Goal: Information Seeking & Learning: Check status

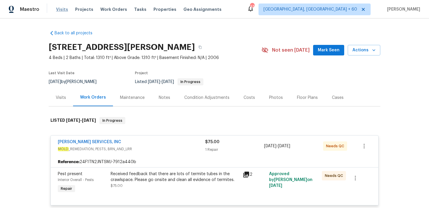
click at [61, 9] on span "Visits" at bounding box center [62, 9] width 12 height 6
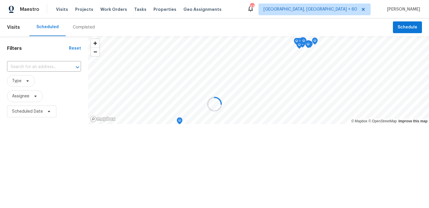
click at [86, 28] on div "Completed" at bounding box center [84, 27] width 22 height 6
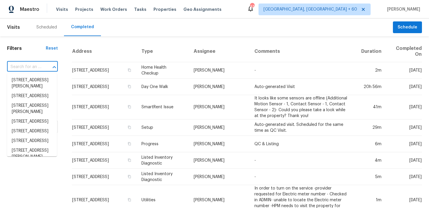
click at [25, 63] on input "text" at bounding box center [24, 67] width 34 height 9
paste input "7700 Rockledge Dr McKinney, TX 75071"
type input "7700 Rockledge Dr McKinney, TX 75071"
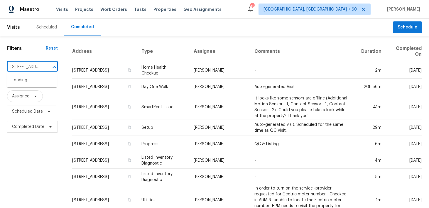
scroll to position [0, 46]
click at [20, 84] on li "7700 Rockledge Dr, McKinney, TX 75071" at bounding box center [32, 83] width 50 height 16
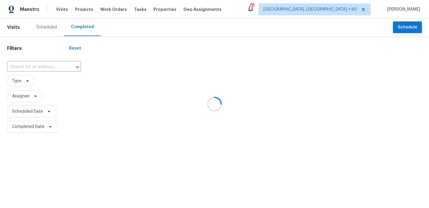
type input "7700 Rockledge Dr, McKinney, TX 75071"
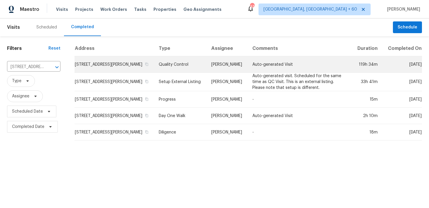
click at [168, 71] on td "Quality Control" at bounding box center [180, 64] width 53 height 16
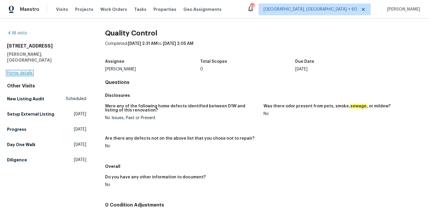
click at [16, 71] on link "Home details" at bounding box center [20, 73] width 26 height 4
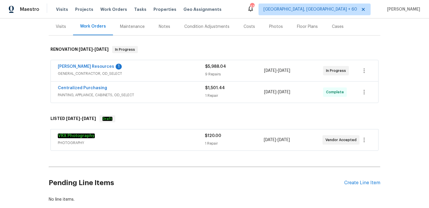
scroll to position [75, 0]
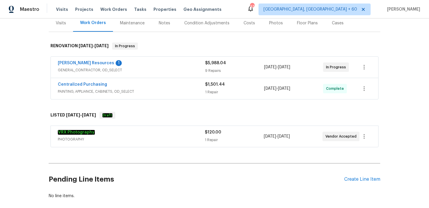
click at [212, 92] on div "1 Repair" at bounding box center [234, 92] width 59 height 6
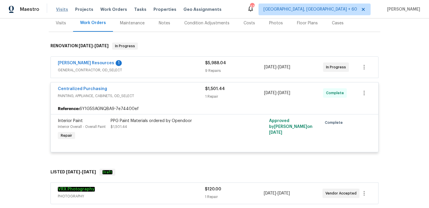
click at [62, 10] on span "Visits" at bounding box center [62, 9] width 12 height 6
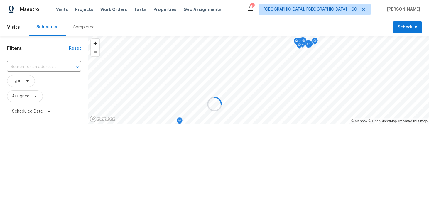
click at [76, 27] on div at bounding box center [214, 104] width 429 height 208
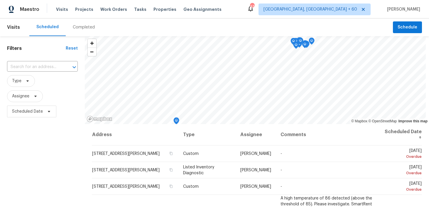
click at [83, 30] on div "Completed" at bounding box center [84, 27] width 22 height 6
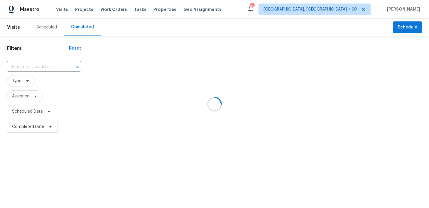
click at [34, 67] on div at bounding box center [214, 104] width 429 height 208
click at [25, 68] on div at bounding box center [214, 104] width 429 height 208
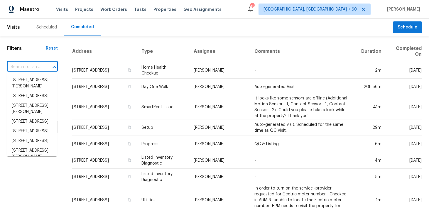
click at [33, 66] on input "text" at bounding box center [24, 67] width 34 height 9
paste input "7700 Rockledge Dr McKinney, TX 75071"
type input "7700 Rockledge Dr McKinney, TX 75071"
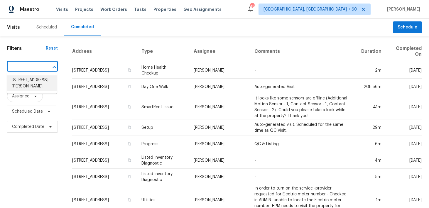
click at [29, 80] on li "7700 Rockledge Dr, McKinney, TX 75071" at bounding box center [32, 83] width 50 height 16
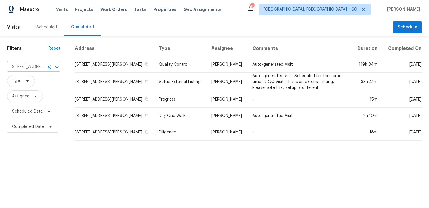
click at [17, 67] on input "7700 Rockledge Dr, McKinney, TX 75071" at bounding box center [25, 67] width 37 height 9
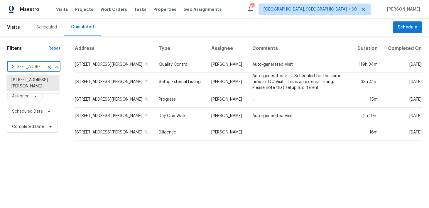
click at [17, 67] on input "7700 Rockledge Dr, McKinney, TX 75071" at bounding box center [25, 67] width 37 height 9
paste input "7700 Rockledge Dr McKinney, TX 75071"
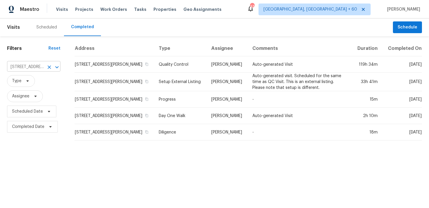
click at [28, 65] on input "7700 Rockledge Dr, McKinney, TX 75071" at bounding box center [25, 67] width 37 height 9
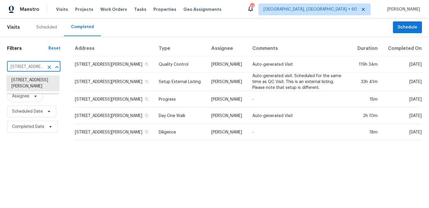
paste input "text"
click at [40, 85] on li "7700 Rockledge Dr, McKinney, TX 75071" at bounding box center [33, 83] width 53 height 16
type input "7700 Rockledge Dr, McKinney, TX 75071"
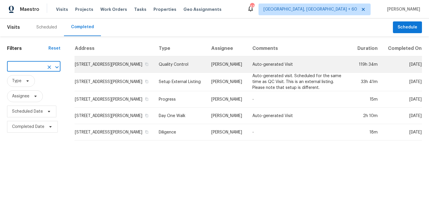
click at [177, 71] on td "Quality Control" at bounding box center [180, 64] width 53 height 16
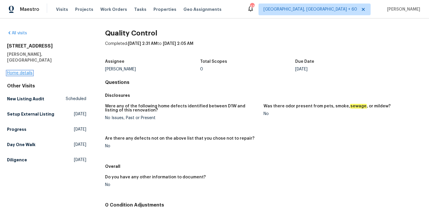
click at [12, 71] on link "Home details" at bounding box center [20, 73] width 26 height 4
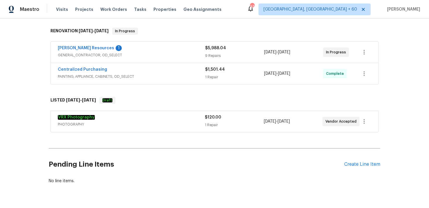
scroll to position [101, 0]
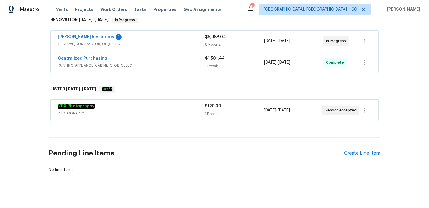
click at [212, 64] on div "1 Repair" at bounding box center [234, 66] width 59 height 6
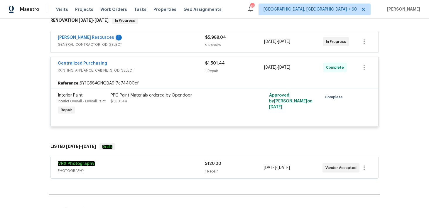
scroll to position [98, 0]
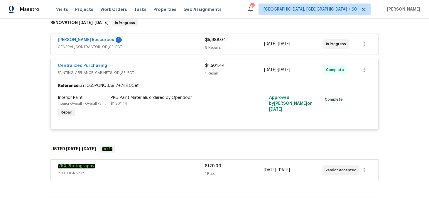
click at [216, 44] on div "$5,988.04 9 Repairs" at bounding box center [234, 44] width 59 height 14
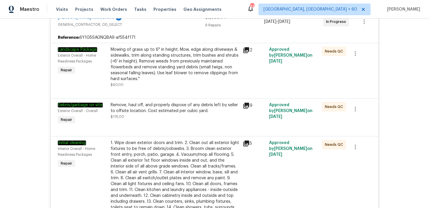
scroll to position [12, 0]
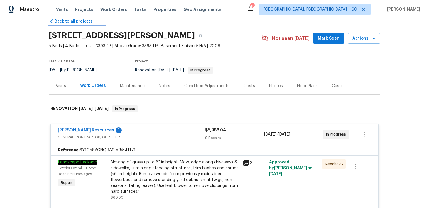
click at [58, 20] on link "Back to all projects" at bounding box center [77, 22] width 56 height 6
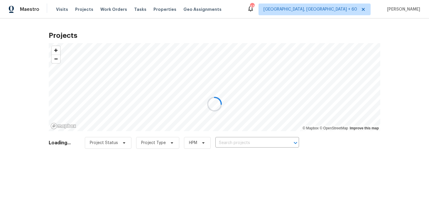
click at [60, 11] on div at bounding box center [214, 104] width 429 height 208
click at [63, 9] on div at bounding box center [214, 104] width 429 height 208
click at [65, 8] on div at bounding box center [214, 104] width 429 height 208
click at [60, 12] on div "Visits Projects Work Orders Tasks Properties Geo Assignments" at bounding box center [142, 10] width 173 height 12
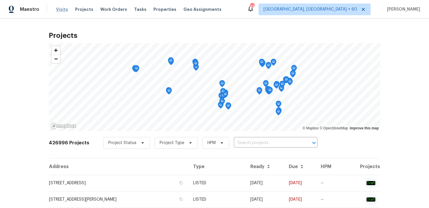
click at [61, 10] on span "Visits" at bounding box center [62, 9] width 12 height 6
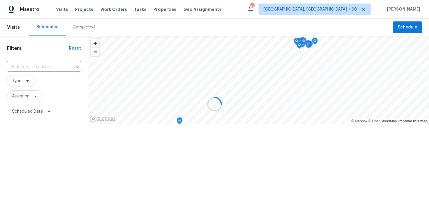
click at [83, 30] on div at bounding box center [214, 104] width 429 height 208
click at [82, 27] on div "Completed" at bounding box center [84, 27] width 22 height 6
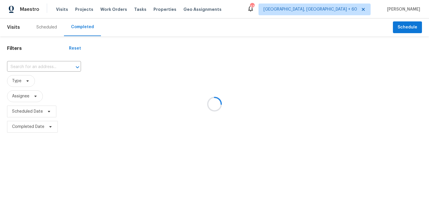
click at [79, 25] on div at bounding box center [214, 104] width 429 height 208
click at [35, 66] on div at bounding box center [214, 104] width 429 height 208
click at [24, 68] on div at bounding box center [214, 104] width 429 height 208
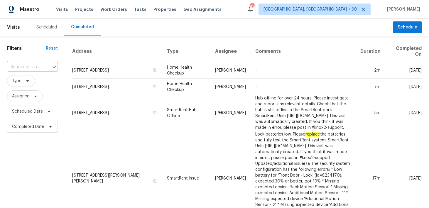
click at [23, 69] on input "text" at bounding box center [24, 67] width 34 height 9
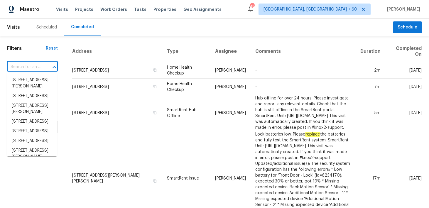
paste input "1999 Shire Mdws New Braunfels, TX 78130"
type input "1999 Shire Mdws New Braunfels, TX 78130"
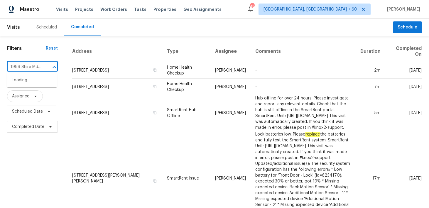
scroll to position [0, 51]
click at [21, 81] on li "1999 Shire Mdws, New Braunfels, TX 78130" at bounding box center [32, 83] width 50 height 16
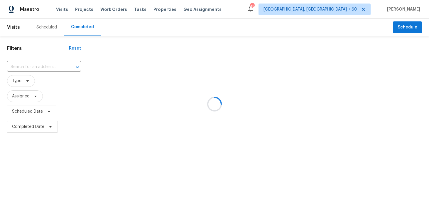
type input "1999 Shire Mdws, New Braunfels, TX 78130"
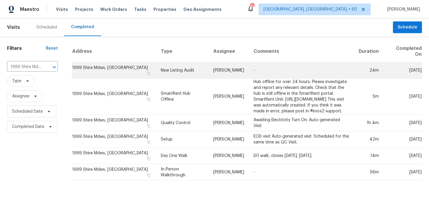
click at [172, 73] on td "New Listing Audit" at bounding box center [182, 70] width 53 height 16
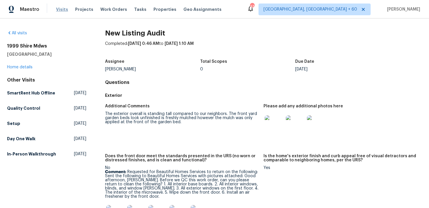
click at [60, 10] on span "Visits" at bounding box center [62, 9] width 12 height 6
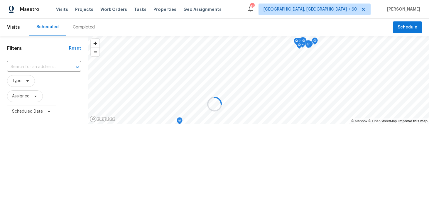
click at [79, 30] on div at bounding box center [214, 104] width 429 height 208
click at [79, 28] on div "Completed" at bounding box center [84, 27] width 22 height 6
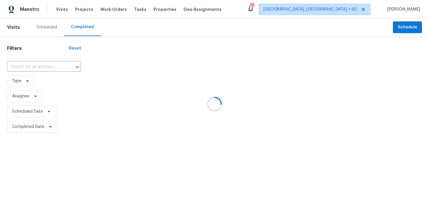
click at [33, 62] on div at bounding box center [214, 104] width 429 height 208
click at [27, 66] on div at bounding box center [214, 104] width 429 height 208
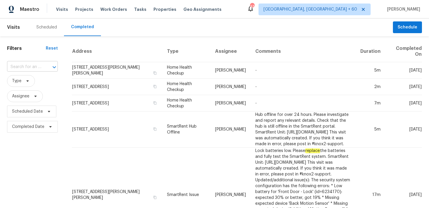
click at [24, 66] on input "text" at bounding box center [24, 67] width 34 height 9
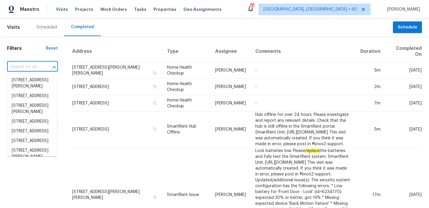
paste input "9909 Birch Tree Dr Temple, TX 76502"
type input "9909 Birch Tree Dr Temple, TX 76502"
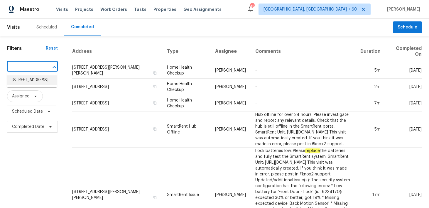
click at [24, 80] on li "9909 Birch Tree Dr, Temple, TX 76502" at bounding box center [32, 80] width 50 height 10
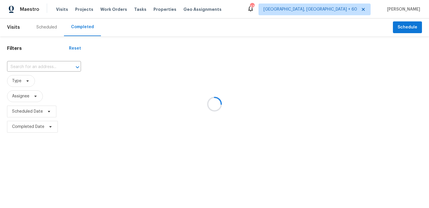
type input "9909 Birch Tree Dr, Temple, TX 76502"
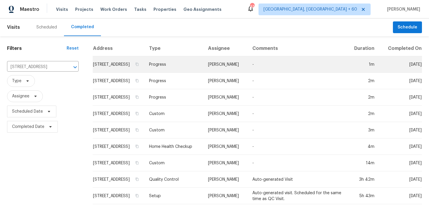
click at [175, 68] on td "Progress" at bounding box center [174, 64] width 59 height 16
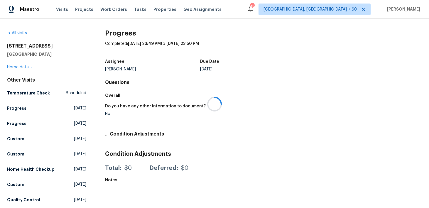
click at [19, 67] on div at bounding box center [214, 104] width 429 height 208
click at [16, 67] on link "Home details" at bounding box center [20, 67] width 26 height 4
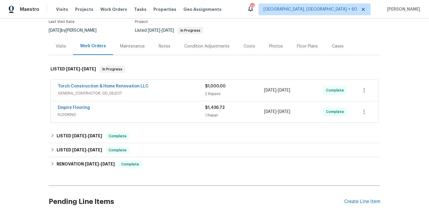
scroll to position [68, 0]
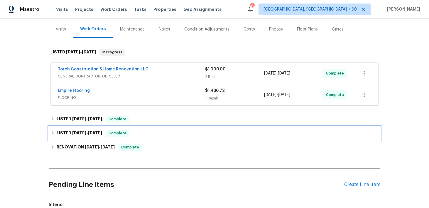
click at [123, 130] on div "Complete" at bounding box center [118, 133] width 24 height 7
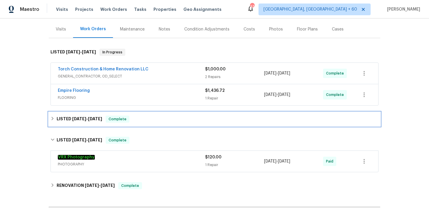
click at [170, 123] on div "LISTED 5/31/25 - 6/4/25 Complete" at bounding box center [215, 119] width 332 height 14
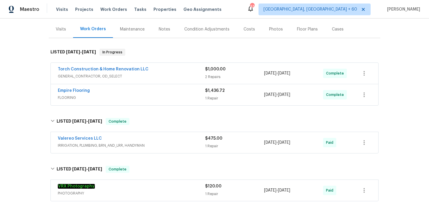
click at [201, 144] on span "IRRIGATION, PLUMBING, BRN_AND_LRR, HANDYMAN" at bounding box center [131, 146] width 147 height 6
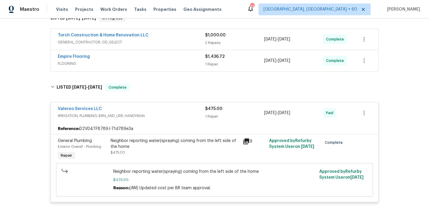
scroll to position [108, 0]
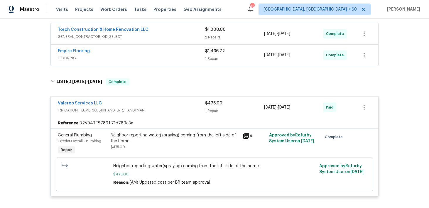
click at [212, 53] on div "$1,436.72" at bounding box center [234, 51] width 59 height 6
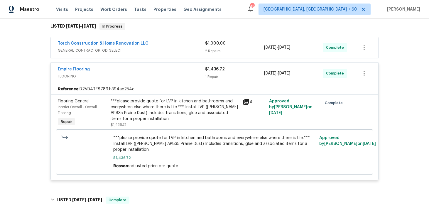
scroll to position [92, 0]
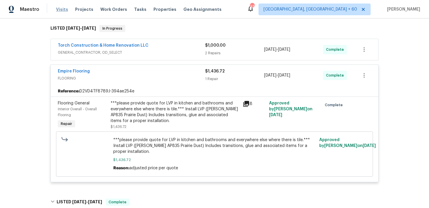
click at [60, 10] on span "Visits" at bounding box center [62, 9] width 12 height 6
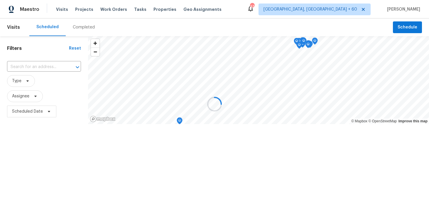
click at [76, 28] on div at bounding box center [214, 104] width 429 height 208
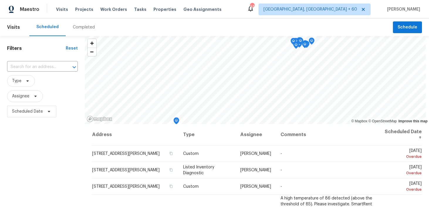
click at [82, 27] on div "Completed" at bounding box center [84, 27] width 22 height 6
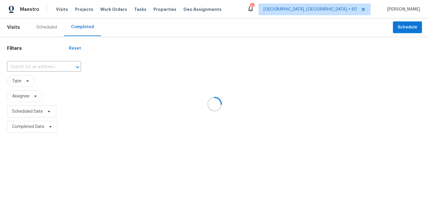
click at [25, 69] on div at bounding box center [214, 104] width 429 height 208
click at [18, 66] on div at bounding box center [214, 104] width 429 height 208
click at [19, 64] on div at bounding box center [214, 104] width 429 height 208
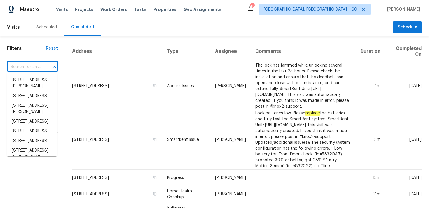
click at [18, 65] on input "text" at bounding box center [24, 67] width 34 height 9
paste input "1902 Wolf Run Anna, TX 75409"
type input "1902 Wolf Run Anna, TX 75409"
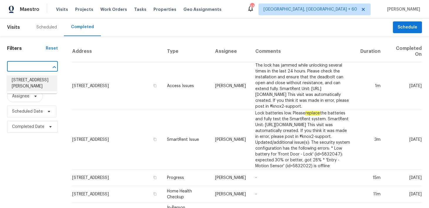
click at [20, 85] on li "1902 Wolf Run, Anna, TX 75409" at bounding box center [32, 83] width 50 height 16
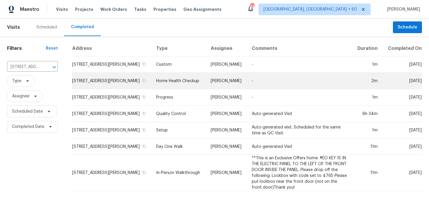
click at [175, 84] on td "Home Health Checkup" at bounding box center [179, 81] width 55 height 16
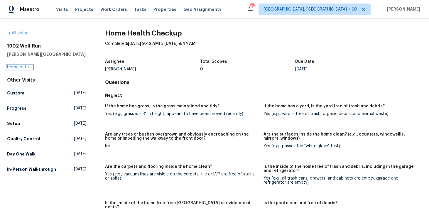
click at [20, 68] on link "Home details" at bounding box center [20, 67] width 26 height 4
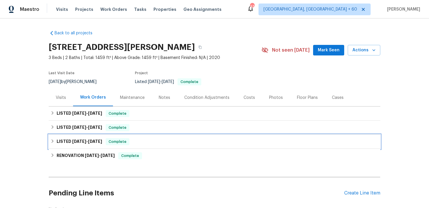
click at [131, 143] on div "LISTED 2/4/25 - 3/14/25 Complete" at bounding box center [215, 141] width 328 height 7
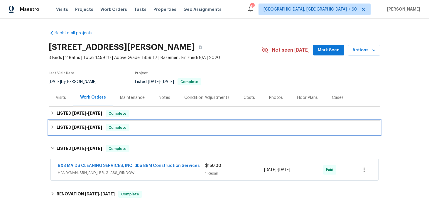
click at [177, 129] on div "LISTED 2/4/25 - 2/5/25 Complete" at bounding box center [215, 127] width 328 height 7
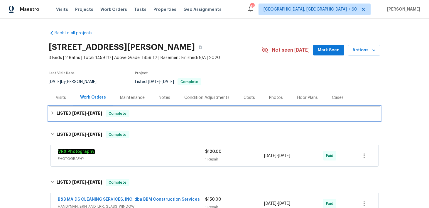
click at [187, 113] on div "LISTED 7/30/25 - 8/2/25 Complete" at bounding box center [215, 113] width 328 height 7
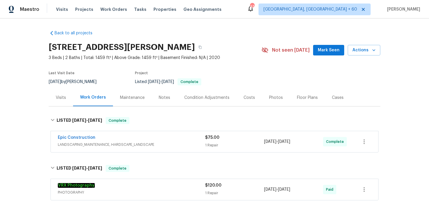
click at [215, 135] on div "$75.00" at bounding box center [234, 138] width 59 height 6
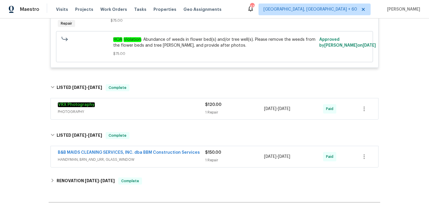
click at [212, 161] on div "1 Repair" at bounding box center [234, 160] width 59 height 6
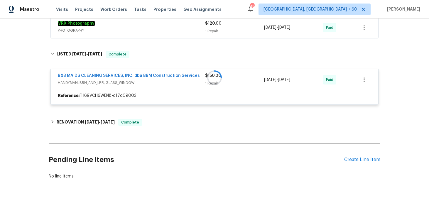
scroll to position [267, 0]
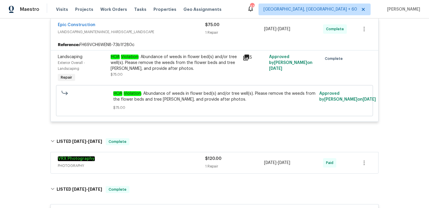
click at [212, 161] on span "$120.00" at bounding box center [213, 159] width 16 height 4
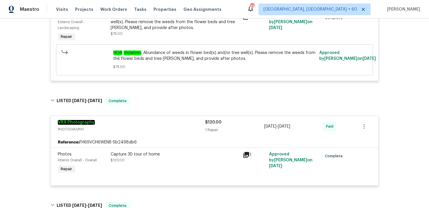
scroll to position [0, 0]
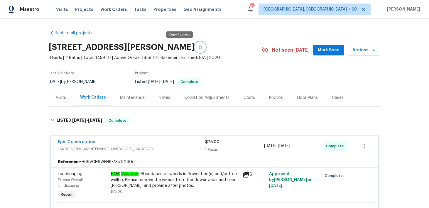
click at [195, 43] on button "button" at bounding box center [200, 47] width 11 height 11
click at [59, 11] on span "Visits" at bounding box center [62, 9] width 12 height 6
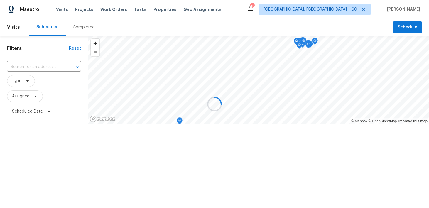
click at [76, 26] on div at bounding box center [214, 104] width 429 height 208
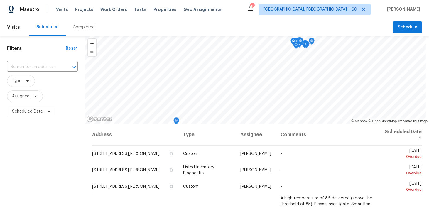
click at [78, 26] on div "Completed" at bounding box center [84, 27] width 22 height 6
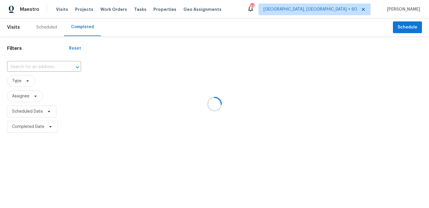
click at [31, 71] on div at bounding box center [214, 104] width 429 height 208
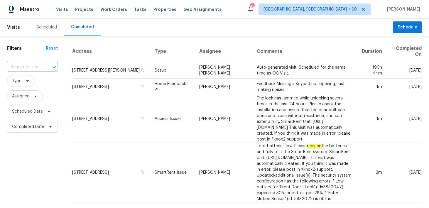
click at [31, 67] on input "text" at bounding box center [24, 67] width 34 height 9
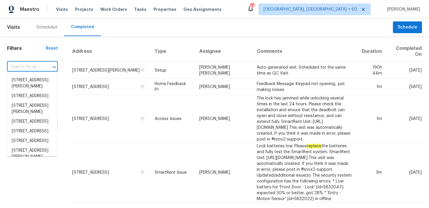
paste input "23006 Woodlawn Rdg San Antonio, TX 78259"
type input "23006 Woodlawn Rdg San Antonio, TX 78259"
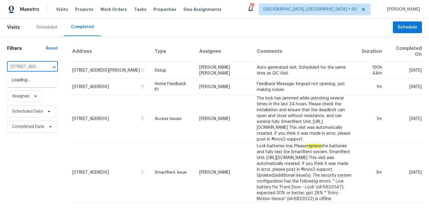
scroll to position [0, 57]
click at [20, 80] on li "23006 Woodlawn Rdg, San Antonio, TX 78259" at bounding box center [32, 80] width 50 height 10
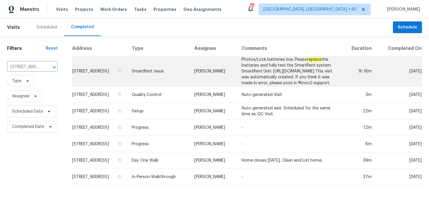
click at [165, 80] on td "SmartRent Issue" at bounding box center [158, 71] width 63 height 30
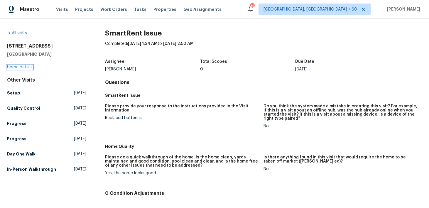
click at [24, 66] on link "Home details" at bounding box center [20, 67] width 26 height 4
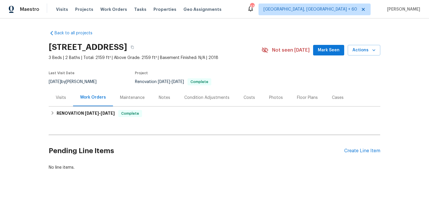
click at [60, 100] on div "Visits" at bounding box center [61, 98] width 10 height 6
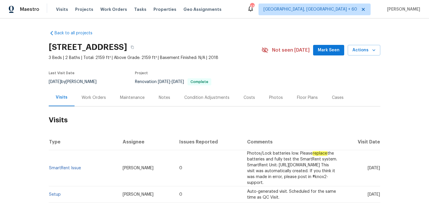
click at [90, 94] on div "Work Orders" at bounding box center [94, 97] width 38 height 17
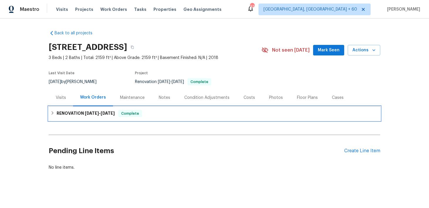
click at [143, 119] on div "RENOVATION 8/8/25 - 9/8/25 Complete" at bounding box center [215, 114] width 332 height 14
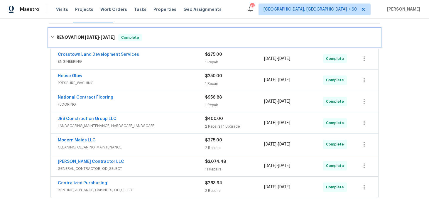
scroll to position [109, 0]
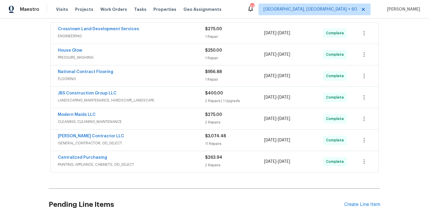
click at [214, 159] on span "$263.94" at bounding box center [213, 158] width 17 height 4
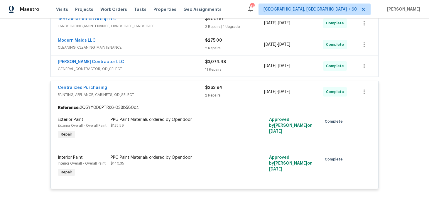
scroll to position [150, 0]
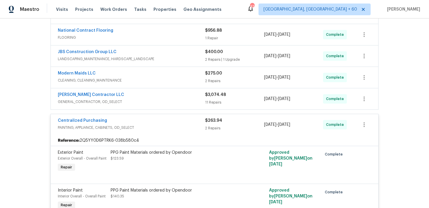
click at [209, 106] on div "Mario Suarez Contractor LLC GENERAL_CONTRACTOR, OD_SELECT $3,074.48 11 Repairs …" at bounding box center [215, 98] width 328 height 21
click at [213, 100] on div "11 Repairs" at bounding box center [234, 103] width 59 height 6
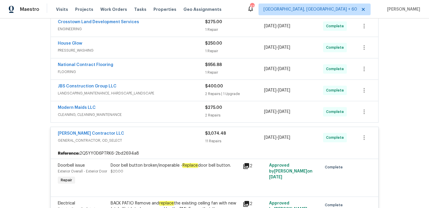
scroll to position [114, 0]
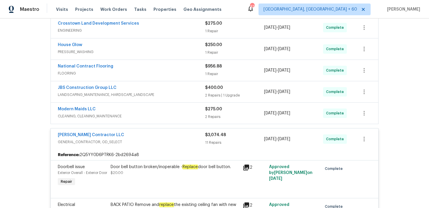
click at [208, 116] on div "2 Repairs" at bounding box center [234, 117] width 59 height 6
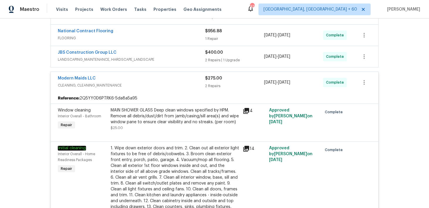
scroll to position [116, 0]
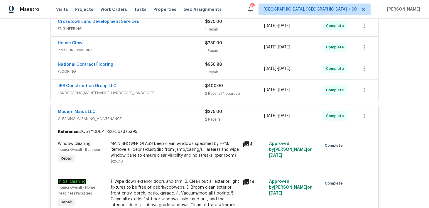
click at [215, 95] on div "2 Repairs | 1 Upgrade" at bounding box center [234, 94] width 59 height 6
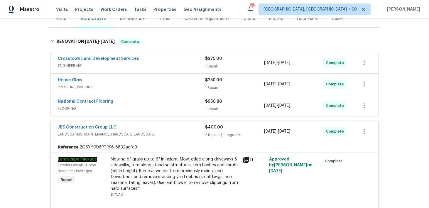
scroll to position [68, 0]
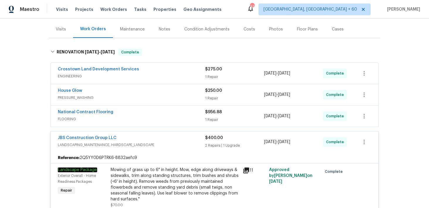
click at [212, 113] on span "$956.88" at bounding box center [213, 112] width 17 height 4
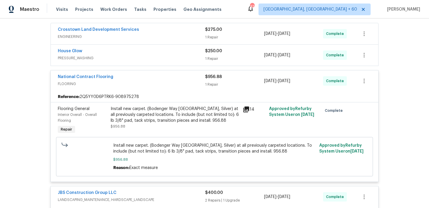
scroll to position [100, 0]
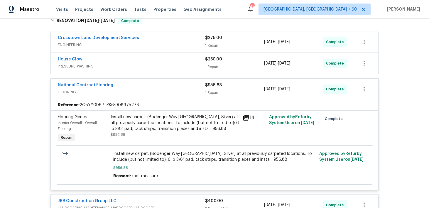
click at [210, 70] on div "$250.00 1 Repair" at bounding box center [234, 63] width 59 height 14
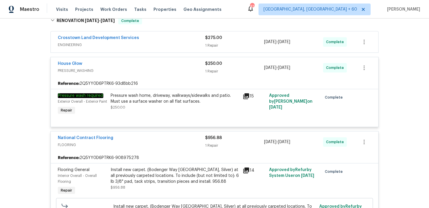
click at [210, 46] on div "1 Repair" at bounding box center [234, 46] width 59 height 6
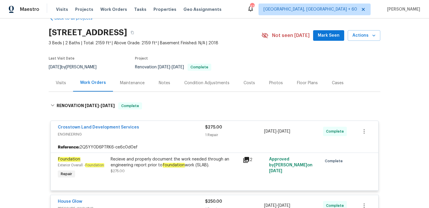
scroll to position [0, 0]
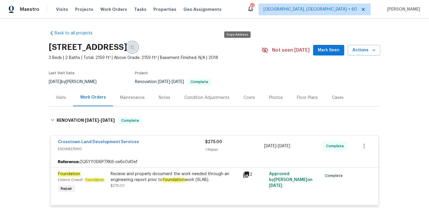
click at [138, 48] on button "button" at bounding box center [132, 47] width 11 height 11
click at [61, 11] on span "Visits" at bounding box center [62, 9] width 12 height 6
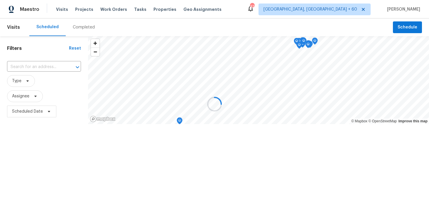
click at [79, 29] on div at bounding box center [214, 104] width 429 height 208
click at [80, 28] on div at bounding box center [214, 104] width 429 height 208
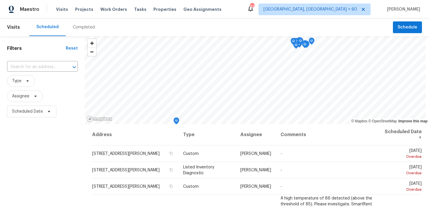
click at [80, 28] on div "Completed" at bounding box center [84, 27] width 22 height 6
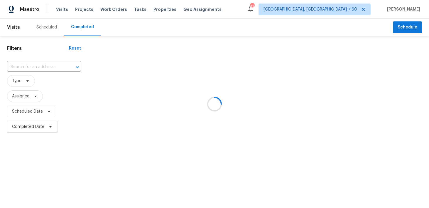
click at [24, 67] on div at bounding box center [214, 104] width 429 height 208
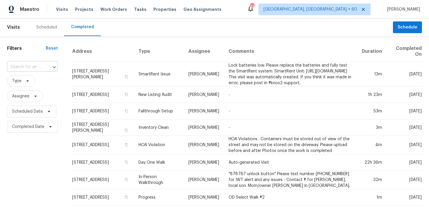
click at [27, 66] on input "text" at bounding box center [24, 67] width 34 height 9
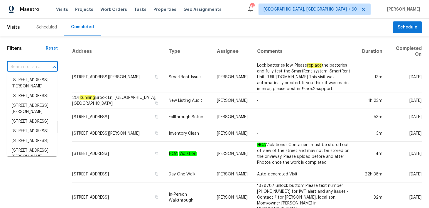
paste input "9318 Monticello Dr Granbury, TX 76049"
type input "9318 Monticello Dr Granbury, TX 76049"
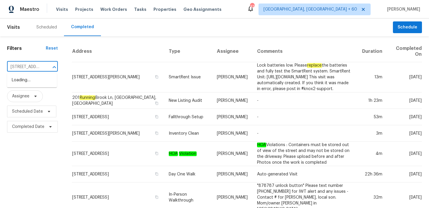
scroll to position [0, 45]
click at [17, 81] on li "[STREET_ADDRESS]" at bounding box center [32, 80] width 50 height 10
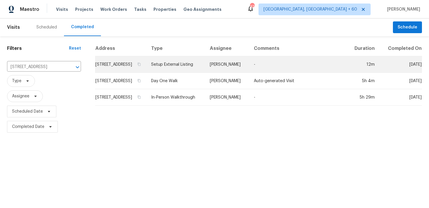
click at [187, 68] on td "Setup External Listing" at bounding box center [176, 64] width 58 height 16
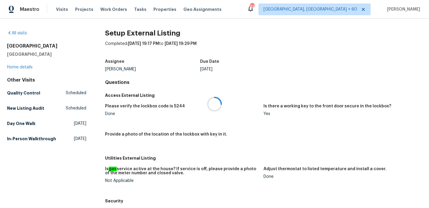
click at [23, 68] on div at bounding box center [214, 104] width 429 height 208
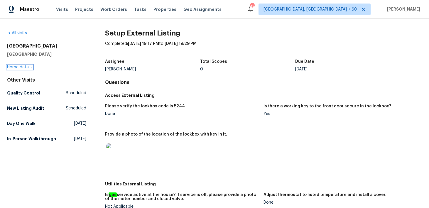
click at [13, 67] on link "Home details" at bounding box center [20, 67] width 26 height 4
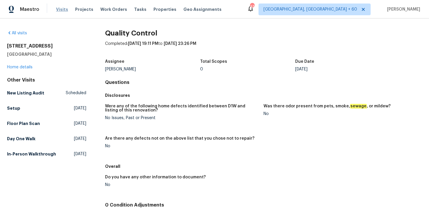
click at [60, 7] on span "Visits" at bounding box center [62, 9] width 12 height 6
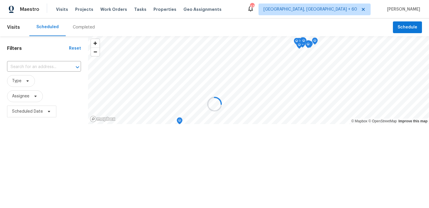
click at [73, 27] on div at bounding box center [214, 104] width 429 height 208
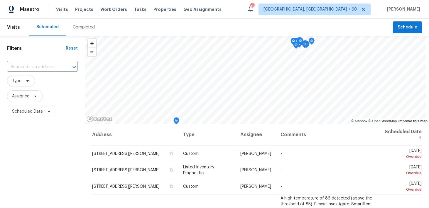
click at [81, 28] on div "Completed" at bounding box center [84, 27] width 22 height 6
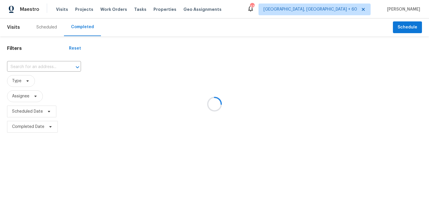
click at [29, 68] on div at bounding box center [214, 104] width 429 height 208
click at [28, 64] on div at bounding box center [214, 104] width 429 height 208
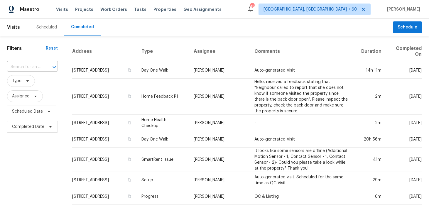
click at [25, 66] on input "text" at bounding box center [24, 67] width 34 height 9
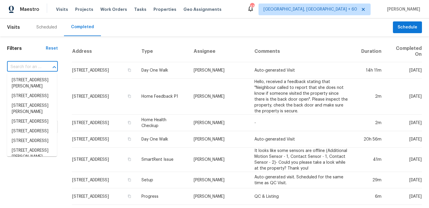
paste input "7700 Rockledge Dr McKinney, TX 75071"
type input "7700 Rockledge Dr McKinney, TX 75071"
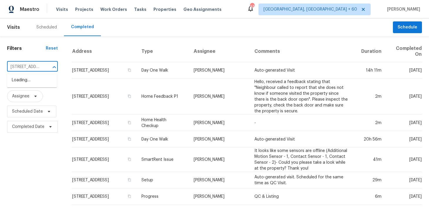
scroll to position [0, 46]
click at [17, 81] on li "7700 Rockledge Dr, McKinney, TX 75071" at bounding box center [32, 83] width 50 height 16
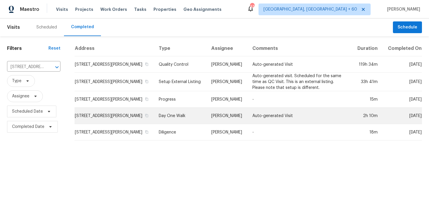
click at [164, 123] on td "Day One Walk" at bounding box center [180, 116] width 53 height 16
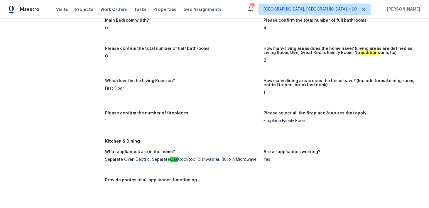
scroll to position [559, 0]
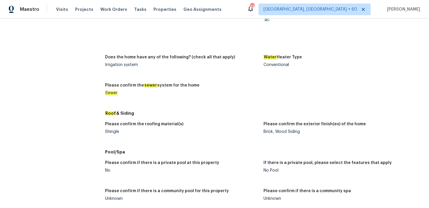
click at [116, 132] on div "Shingle" at bounding box center [182, 132] width 154 height 4
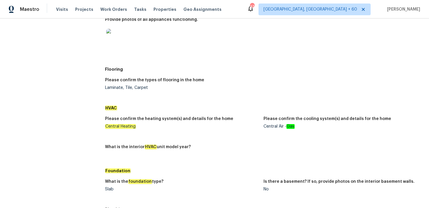
scroll to position [347, 0]
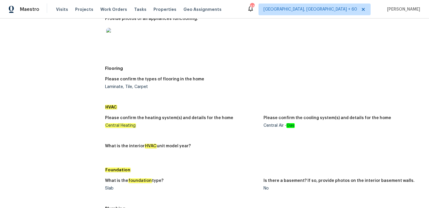
click at [120, 43] on img at bounding box center [115, 37] width 19 height 19
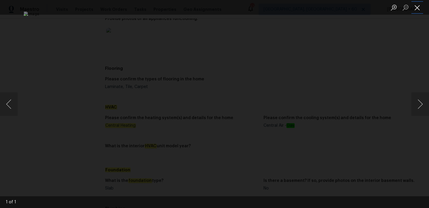
click at [420, 6] on button "Close lightbox" at bounding box center [418, 7] width 12 height 10
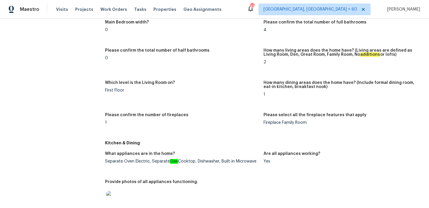
scroll to position [0, 0]
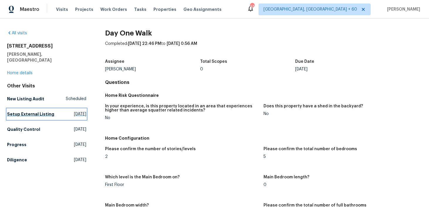
click at [18, 111] on h5 "Setup External Listing" at bounding box center [30, 114] width 47 height 6
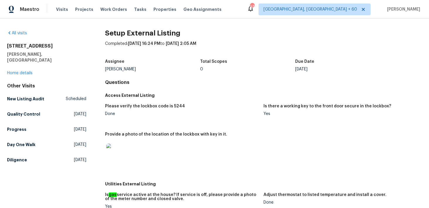
click at [31, 102] on div "Other Visits New Listing Audit Scheduled Quality Control Wed, Aug 13 2025 Progr…" at bounding box center [46, 124] width 79 height 82
click at [26, 111] on h5 "Quality Control" at bounding box center [23, 114] width 33 height 6
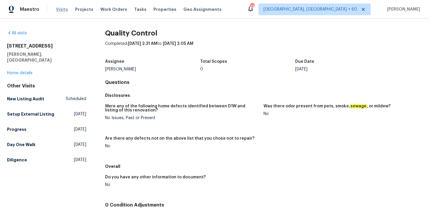
click at [57, 9] on span "Visits" at bounding box center [62, 9] width 12 height 6
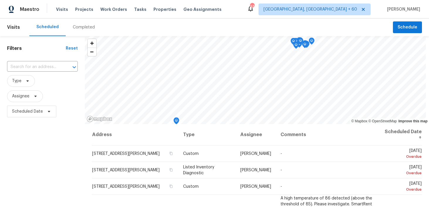
click at [82, 27] on div "Completed" at bounding box center [84, 27] width 22 height 6
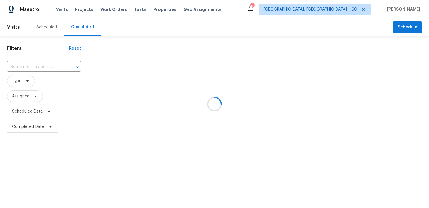
click at [40, 55] on div at bounding box center [214, 104] width 429 height 208
click at [31, 64] on div at bounding box center [214, 104] width 429 height 208
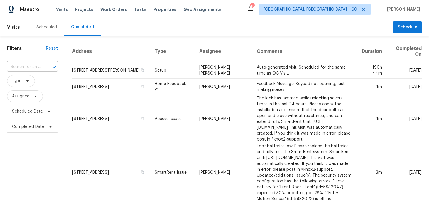
click at [18, 66] on input "text" at bounding box center [24, 67] width 34 height 9
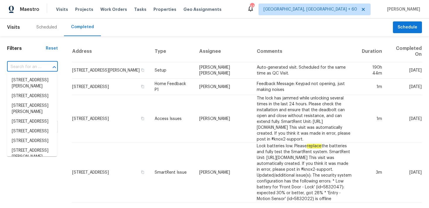
paste input "23006 Woodlawn Rdg San Antonio, TX 78259"
type input "23006 Woodlawn Rdg San Antonio, TX 78259"
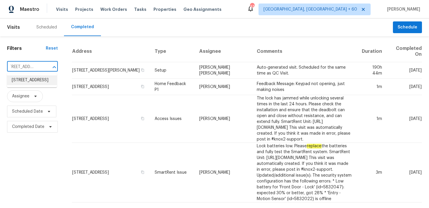
click at [28, 83] on li "23006 Woodlawn Rdg, San Antonio, TX 78259" at bounding box center [32, 80] width 50 height 10
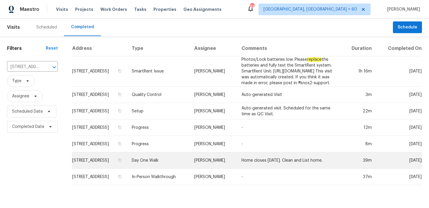
click at [158, 162] on td "Day One Walk" at bounding box center [158, 160] width 63 height 16
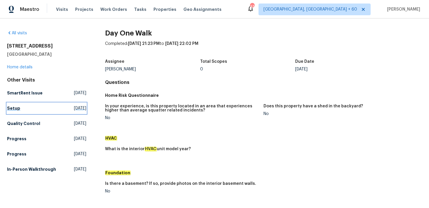
click at [15, 109] on h5 "Setup" at bounding box center [13, 108] width 13 height 6
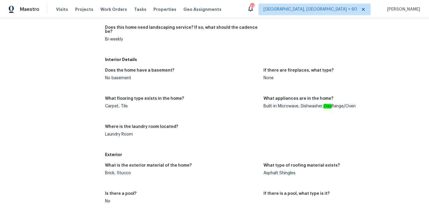
scroll to position [252, 0]
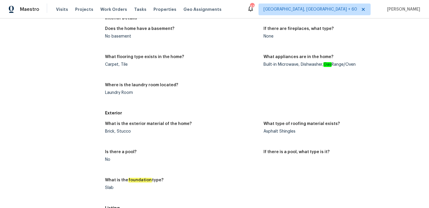
click at [288, 130] on div "Asphalt Shingles" at bounding box center [341, 132] width 154 height 4
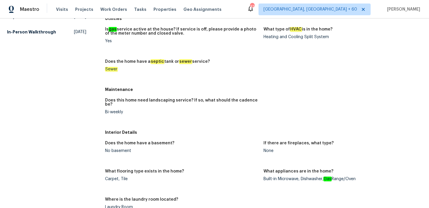
scroll to position [0, 0]
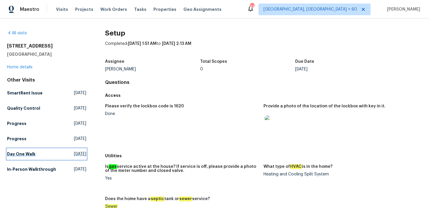
click at [16, 152] on h5 "Day One Walk" at bounding box center [21, 154] width 28 height 6
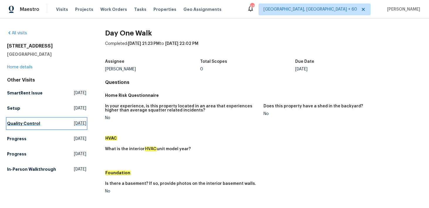
click at [17, 124] on h5 "Quality Control" at bounding box center [23, 124] width 33 height 6
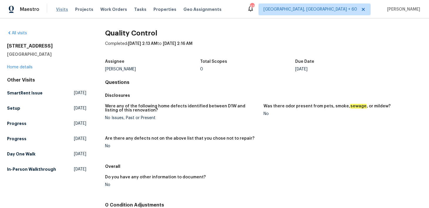
click at [59, 9] on span "Visits" at bounding box center [62, 9] width 12 height 6
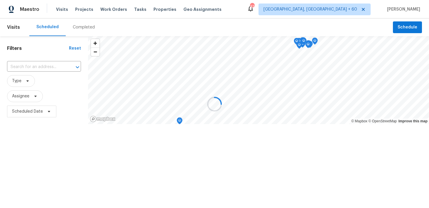
click at [90, 26] on div at bounding box center [214, 104] width 429 height 208
click at [79, 27] on div at bounding box center [214, 104] width 429 height 208
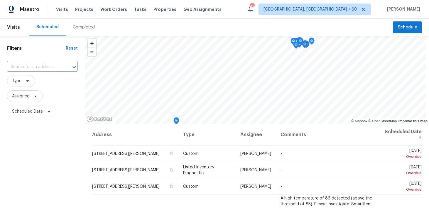
click at [74, 31] on div "Completed" at bounding box center [84, 28] width 36 height 18
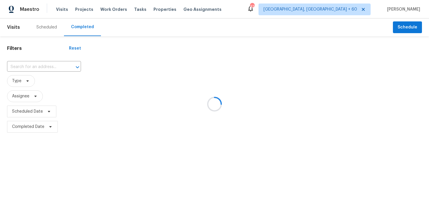
click at [32, 66] on div at bounding box center [214, 104] width 429 height 208
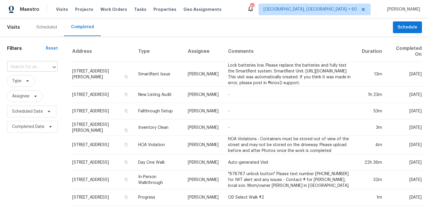
click at [16, 66] on input "text" at bounding box center [24, 67] width 34 height 9
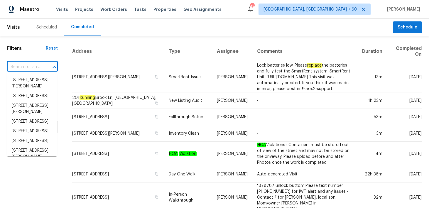
paste input "9318 Monticello Dr Granbury, TX 76049"
type input "9318 Monticello Dr Granbury, TX 76049"
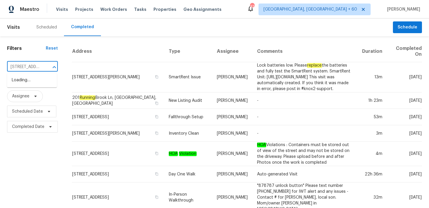
scroll to position [0, 45]
click at [20, 82] on li "[STREET_ADDRESS]" at bounding box center [32, 80] width 50 height 10
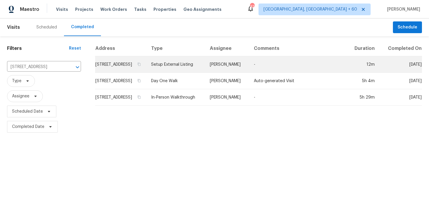
click at [182, 69] on td "Setup External Listing" at bounding box center [176, 64] width 58 height 16
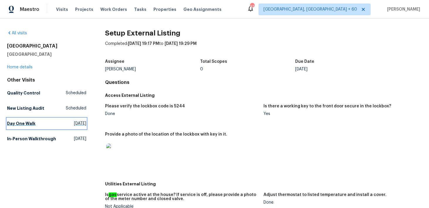
click at [19, 122] on h5 "Day One Walk" at bounding box center [21, 124] width 28 height 6
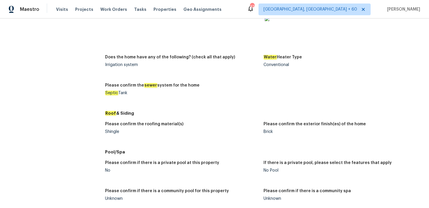
scroll to position [559, 0]
click at [111, 130] on div "Shingle" at bounding box center [182, 132] width 154 height 4
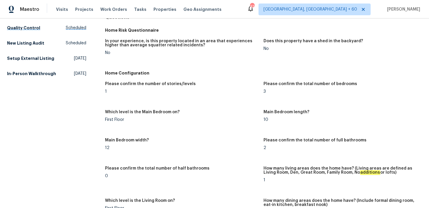
scroll to position [0, 0]
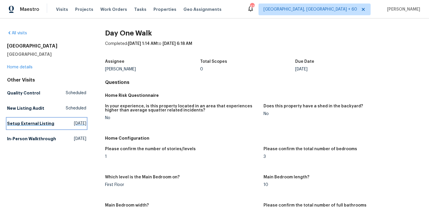
click at [19, 123] on h5 "Setup External Listing" at bounding box center [30, 124] width 47 height 6
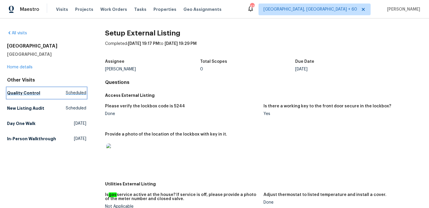
click at [21, 93] on h5 "Quality Control" at bounding box center [23, 93] width 33 height 6
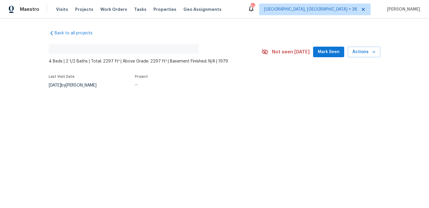
click at [60, 5] on div "Visits Projects Work Orders Tasks Properties Geo Assignments" at bounding box center [142, 10] width 173 height 12
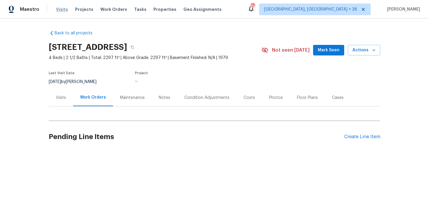
click at [60, 10] on span "Visits" at bounding box center [62, 9] width 12 height 6
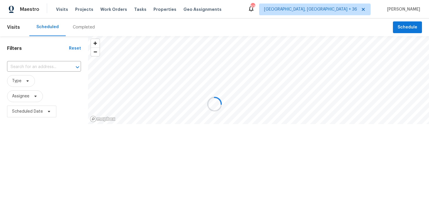
click at [83, 29] on div at bounding box center [214, 104] width 429 height 208
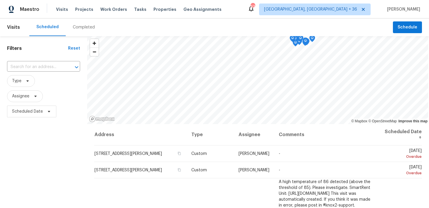
click at [81, 28] on div "Completed" at bounding box center [84, 27] width 22 height 6
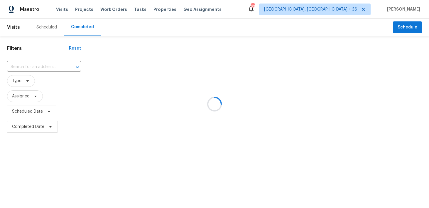
click at [38, 63] on div at bounding box center [214, 104] width 429 height 208
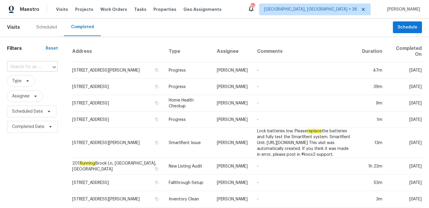
click at [21, 68] on input "text" at bounding box center [24, 67] width 34 height 9
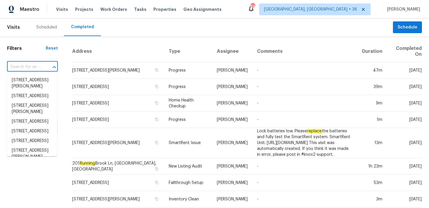
paste input "2836 W Darley Woods Dr Tucson, AZ 85742"
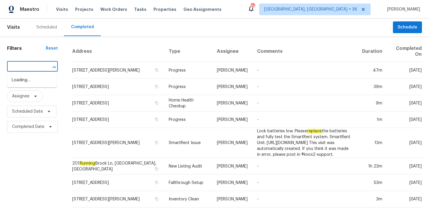
type input "2836 W Darley Woods Dr Tucson, AZ 85742"
click at [20, 82] on li "2836 W Darley Woods Dr, Tucson, AZ 85742" at bounding box center [32, 83] width 50 height 16
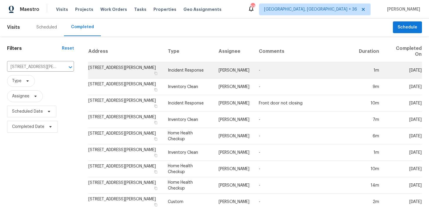
click at [186, 70] on td "Incident Response" at bounding box center [188, 70] width 51 height 16
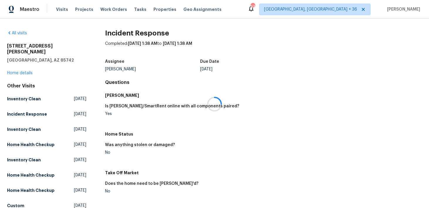
click at [17, 66] on div at bounding box center [214, 104] width 429 height 208
click at [13, 68] on div at bounding box center [214, 104] width 429 height 208
click at [10, 71] on link "Home details" at bounding box center [20, 73] width 26 height 4
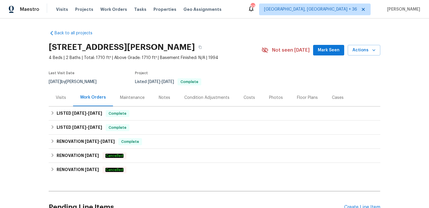
click at [58, 96] on div "Visits" at bounding box center [61, 98] width 10 height 6
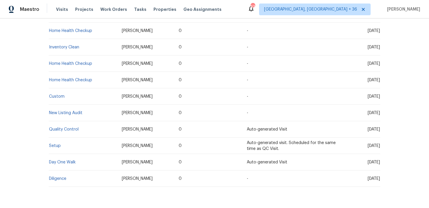
scroll to position [195, 0]
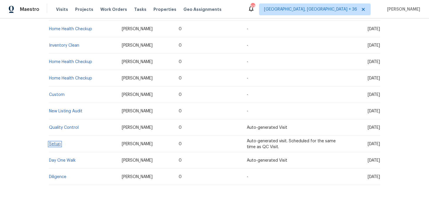
click at [52, 145] on link "Setup" at bounding box center [55, 144] width 12 height 4
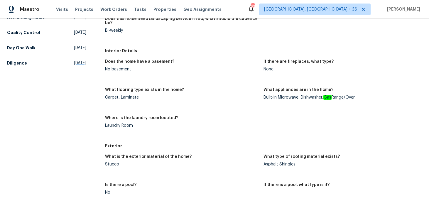
scroll to position [206, 0]
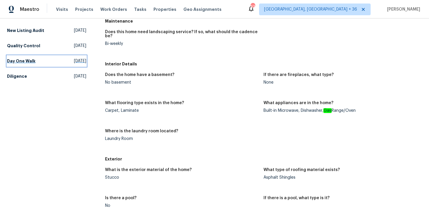
click at [20, 58] on h5 "Day One Walk" at bounding box center [21, 61] width 28 height 6
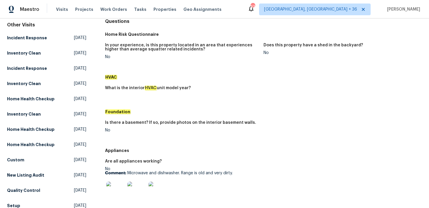
scroll to position [100, 0]
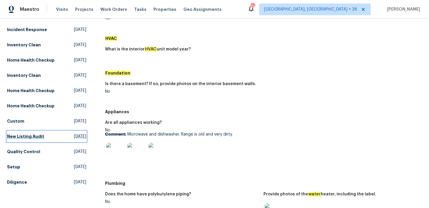
click at [24, 134] on h5 "New Listing Audit" at bounding box center [25, 137] width 37 height 6
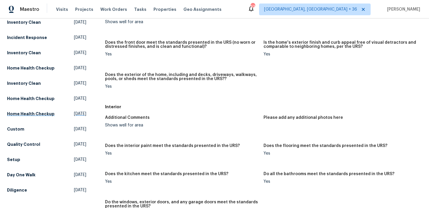
scroll to position [99, 0]
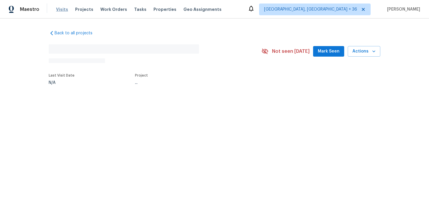
click at [62, 11] on span "Visits" at bounding box center [62, 9] width 12 height 6
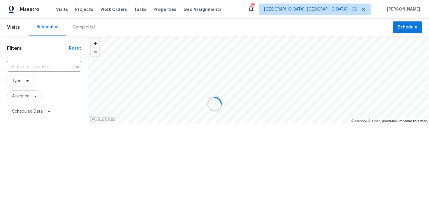
click at [80, 28] on div at bounding box center [214, 104] width 429 height 208
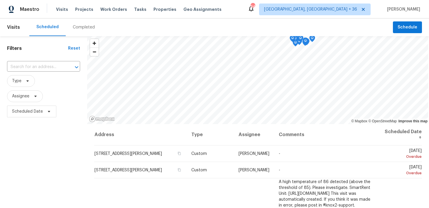
click at [79, 26] on div "Completed" at bounding box center [84, 27] width 22 height 6
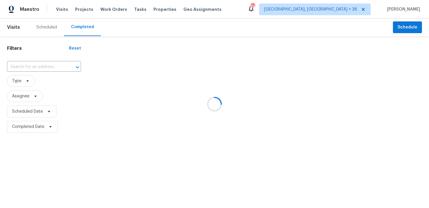
click at [36, 65] on div at bounding box center [214, 104] width 429 height 208
click at [18, 67] on div at bounding box center [214, 104] width 429 height 208
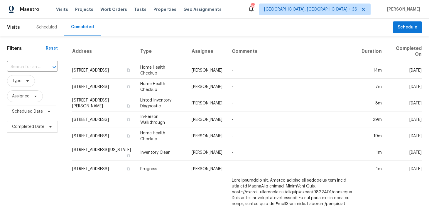
click at [41, 65] on div "​" at bounding box center [32, 67] width 51 height 9
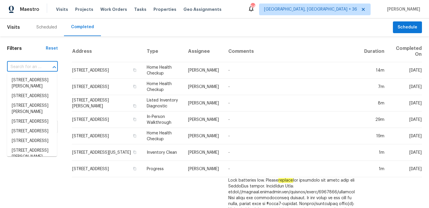
paste input "2712 Raintree Dr Plano, TX 75074"
type input "2712 Raintree Dr Plano, TX 75074"
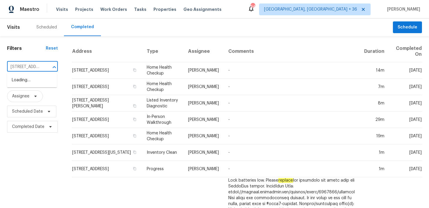
scroll to position [0, 32]
click at [18, 82] on li "2712 Raintree Dr, Plano, TX 75074" at bounding box center [32, 80] width 50 height 10
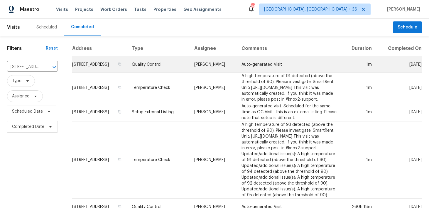
click at [167, 69] on td "Quality Control" at bounding box center [158, 64] width 63 height 16
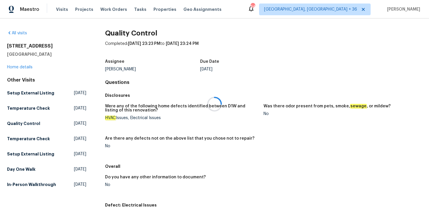
click at [21, 67] on div at bounding box center [214, 104] width 429 height 208
click at [13, 66] on div at bounding box center [214, 104] width 429 height 208
click at [15, 66] on link "Home details" at bounding box center [20, 67] width 26 height 4
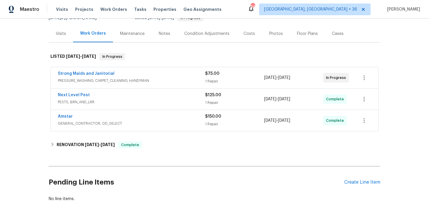
scroll to position [80, 0]
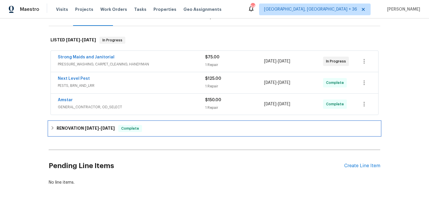
click at [160, 130] on div "RENOVATION 6/23/25 - 7/23/25 Complete" at bounding box center [215, 128] width 328 height 7
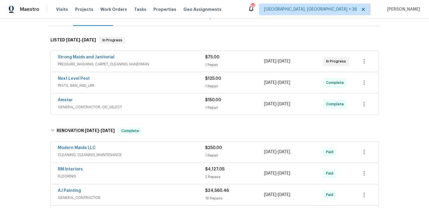
click at [211, 104] on div "$150.00 1 Repair" at bounding box center [234, 104] width 59 height 14
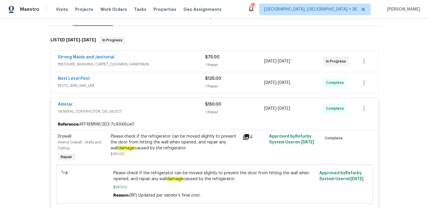
click at [212, 87] on div "1 Repair" at bounding box center [234, 86] width 59 height 6
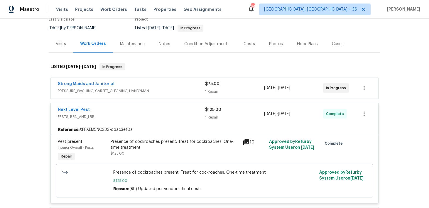
scroll to position [49, 0]
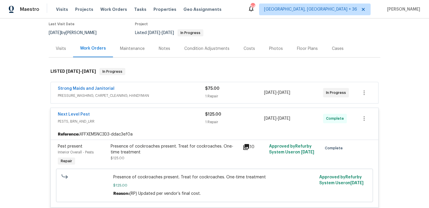
click at [212, 87] on span "$75.00" at bounding box center [212, 89] width 14 height 4
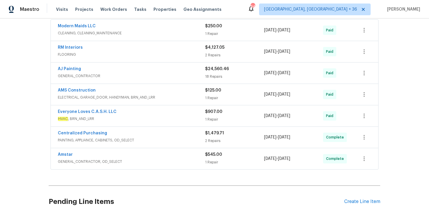
scroll to position [447, 0]
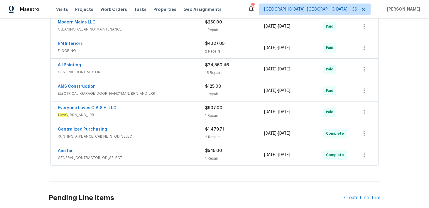
click at [215, 116] on div "1 Repair" at bounding box center [234, 116] width 59 height 6
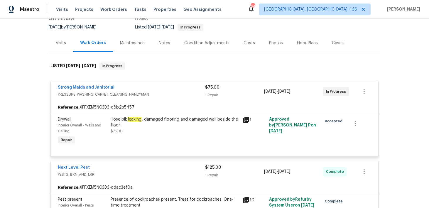
scroll to position [0, 0]
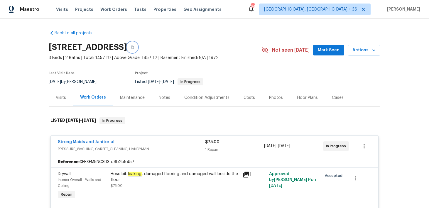
click at [138, 47] on button "button" at bounding box center [132, 47] width 11 height 11
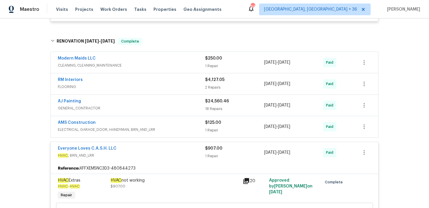
scroll to position [422, 0]
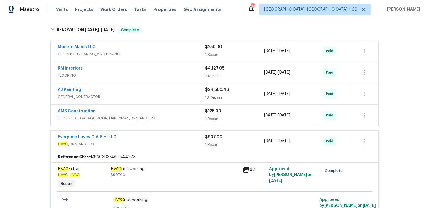
click at [223, 54] on div "1 Repair" at bounding box center [234, 55] width 59 height 6
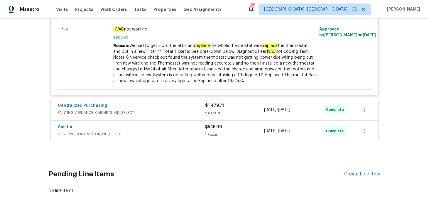
scroll to position [782, 0]
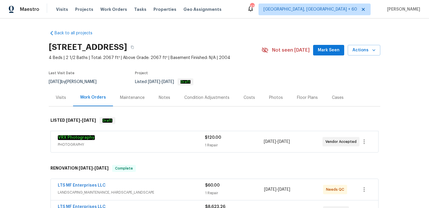
scroll to position [127, 0]
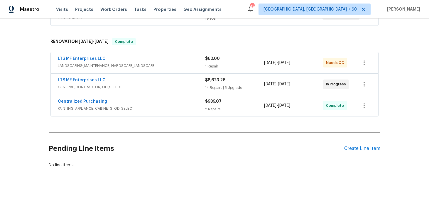
click at [214, 111] on div "2 Repairs" at bounding box center [234, 109] width 59 height 6
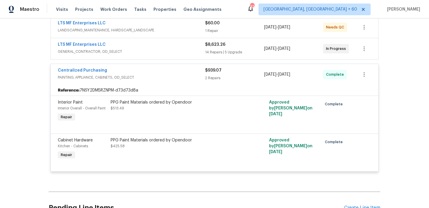
scroll to position [148, 0]
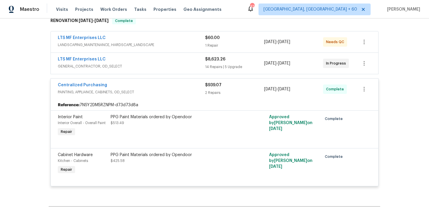
click at [216, 68] on div "14 Repairs | 5 Upgrade" at bounding box center [234, 67] width 59 height 6
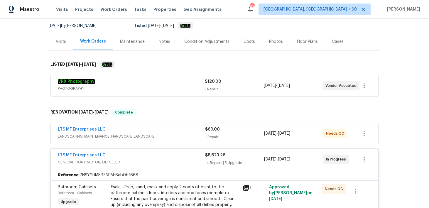
scroll to position [70, 0]
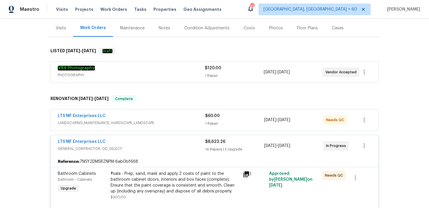
click at [212, 71] on div "$120.00" at bounding box center [234, 68] width 59 height 6
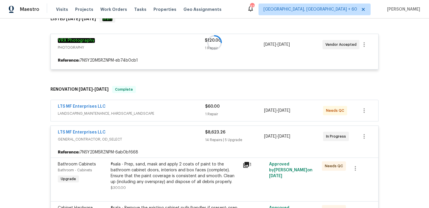
scroll to position [111, 0]
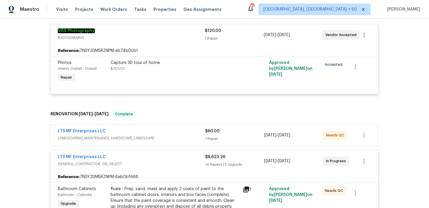
click at [210, 134] on div "$60.00" at bounding box center [234, 131] width 59 height 6
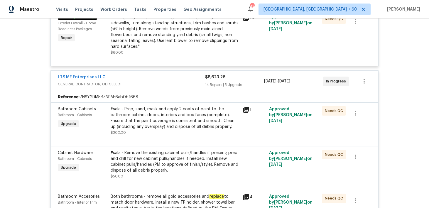
scroll to position [939, 0]
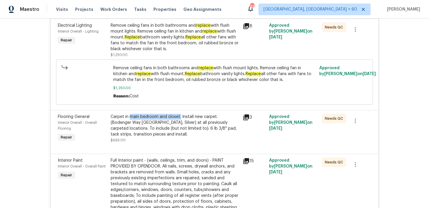
drag, startPoint x: 129, startPoint y: 113, endPoint x: 180, endPoint y: 113, distance: 51.4
click at [180, 114] on div "Carpet in main bedroom and closet. Install new carpet. (Bodenger Way [GEOGRAPHI…" at bounding box center [175, 126] width 129 height 24
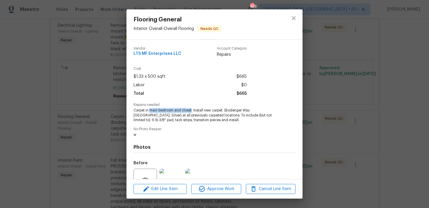
drag, startPoint x: 150, startPoint y: 110, endPoint x: 192, endPoint y: 110, distance: 42.0
click at [192, 110] on span "Carpet in main bedroom and closet. Install new carpet. (Bodenger Way [GEOGRAPHI…" at bounding box center [207, 115] width 146 height 15
copy span "main bedroom and closet"
click at [296, 15] on icon "close" at bounding box center [294, 18] width 7 height 7
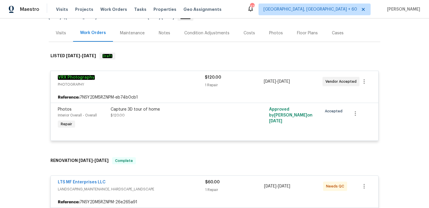
scroll to position [0, 0]
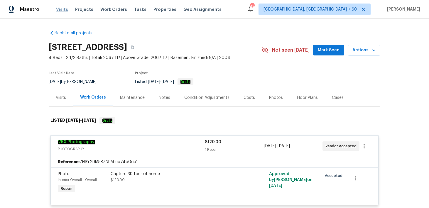
click at [62, 11] on span "Visits" at bounding box center [62, 9] width 12 height 6
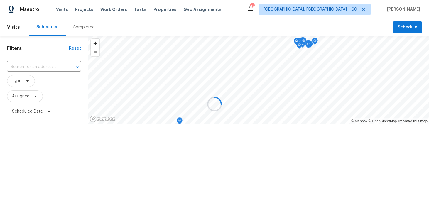
click at [82, 28] on div at bounding box center [214, 104] width 429 height 208
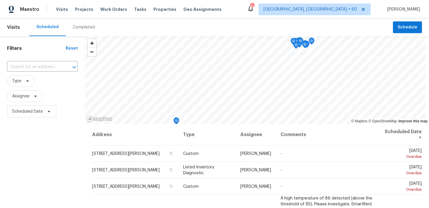
click at [82, 28] on div "Completed" at bounding box center [84, 27] width 22 height 6
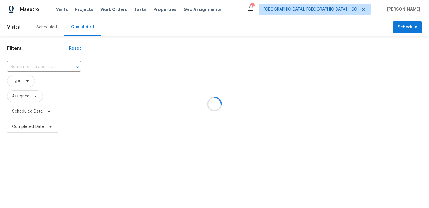
click at [26, 69] on div at bounding box center [214, 104] width 429 height 208
click at [22, 67] on div at bounding box center [214, 104] width 429 height 208
click at [16, 66] on div at bounding box center [214, 104] width 429 height 208
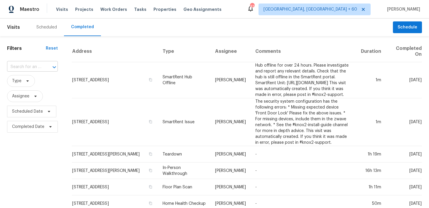
click at [26, 68] on input "text" at bounding box center [24, 67] width 34 height 9
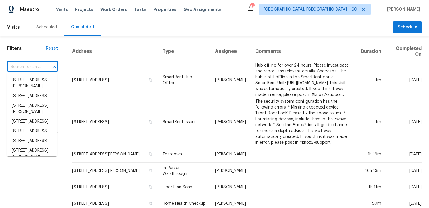
paste input "[STREET_ADDRESS][PERSON_NAME][PERSON_NAME]"
type input "[STREET_ADDRESS][PERSON_NAME][PERSON_NAME]"
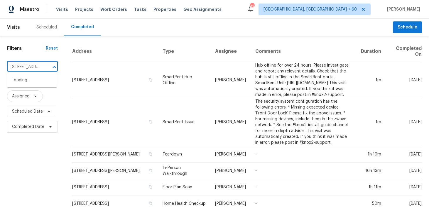
scroll to position [0, 31]
click at [19, 81] on li "[STREET_ADDRESS][PERSON_NAME][PERSON_NAME]" at bounding box center [32, 86] width 50 height 22
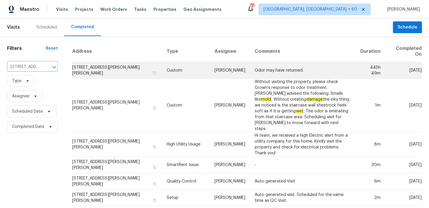
click at [162, 67] on td "Custom" at bounding box center [186, 70] width 48 height 16
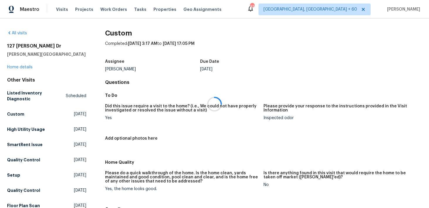
click at [15, 68] on div at bounding box center [214, 104] width 429 height 208
click at [13, 67] on link "Home details" at bounding box center [20, 67] width 26 height 4
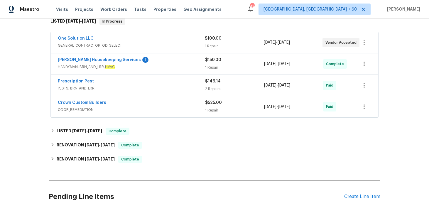
scroll to position [111, 0]
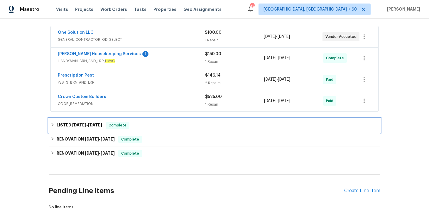
click at [148, 122] on div "LISTED [DATE] - [DATE] Complete" at bounding box center [215, 125] width 328 height 7
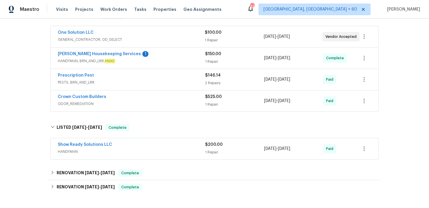
click at [214, 142] on div "$200.00 1 Repair" at bounding box center [234, 149] width 59 height 14
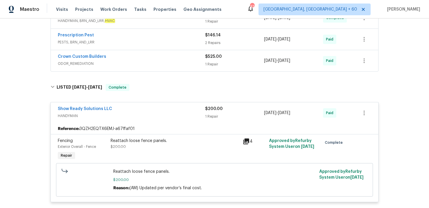
scroll to position [152, 0]
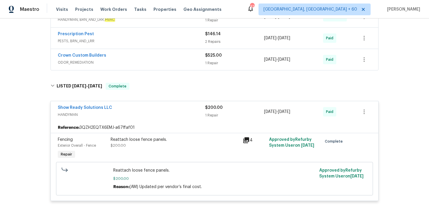
click at [211, 53] on span "$525.00" at bounding box center [213, 55] width 17 height 4
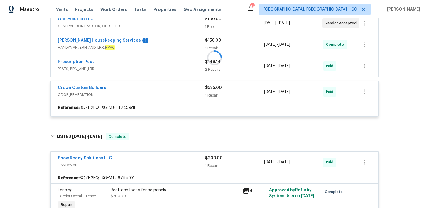
scroll to position [123, 0]
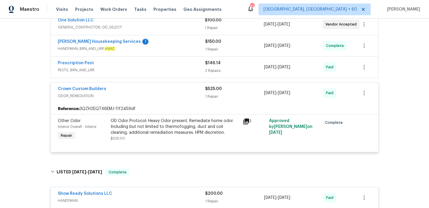
click at [212, 68] on div "2 Repairs" at bounding box center [234, 71] width 59 height 6
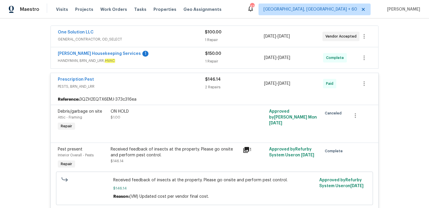
scroll to position [110, 0]
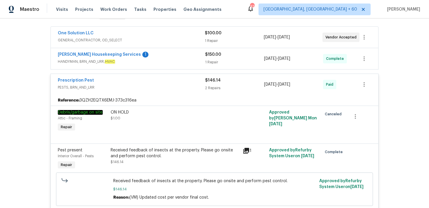
click at [212, 59] on div "1 Repair" at bounding box center [234, 62] width 59 height 6
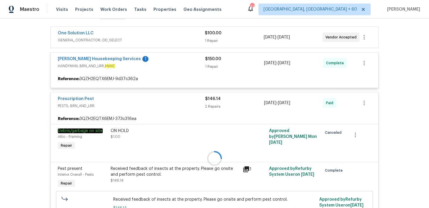
click at [213, 38] on div "1 Repair" at bounding box center [234, 41] width 59 height 6
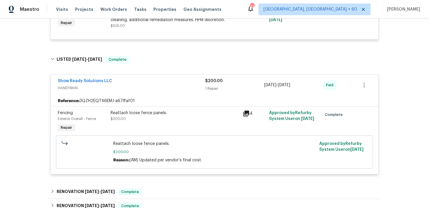
scroll to position [516, 0]
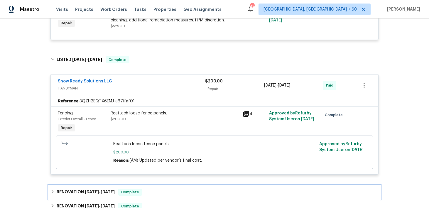
click at [177, 185] on div "RENOVATION [DATE] - [DATE] Complete" at bounding box center [215, 192] width 332 height 14
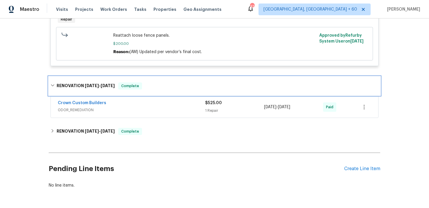
scroll to position [640, 0]
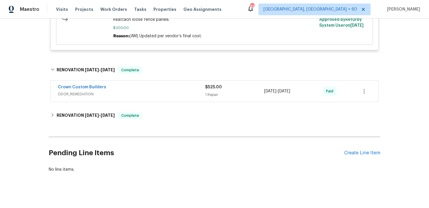
click at [212, 92] on div "1 Repair" at bounding box center [234, 95] width 59 height 6
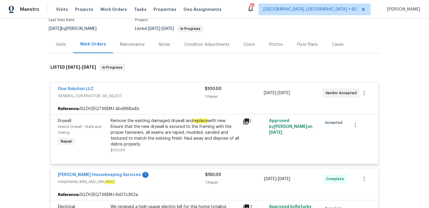
scroll to position [0, 0]
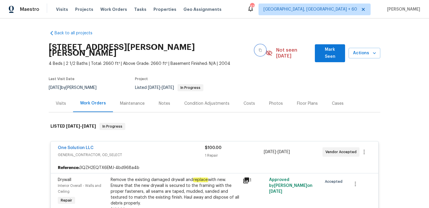
click at [259, 48] on icon "button" at bounding box center [261, 50] width 4 height 4
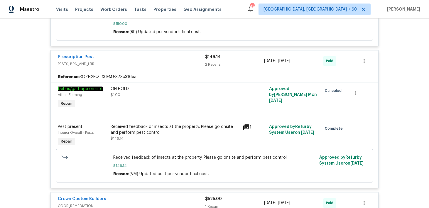
scroll to position [85, 0]
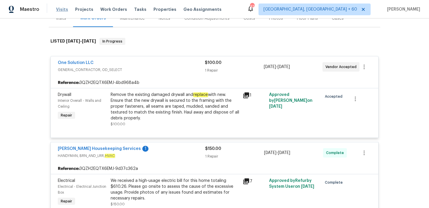
click at [58, 10] on span "Visits" at bounding box center [62, 9] width 12 height 6
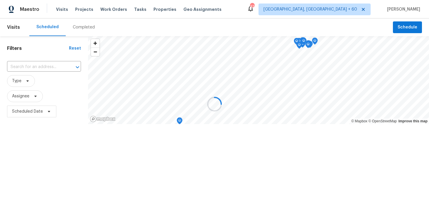
click at [83, 26] on div at bounding box center [214, 104] width 429 height 208
click at [78, 31] on div at bounding box center [214, 104] width 429 height 208
click at [78, 28] on div at bounding box center [214, 104] width 429 height 208
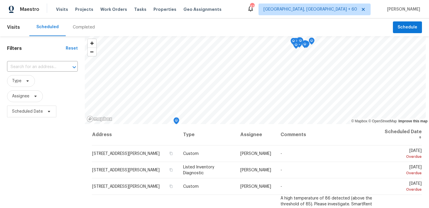
click at [75, 28] on div "Completed" at bounding box center [84, 27] width 22 height 6
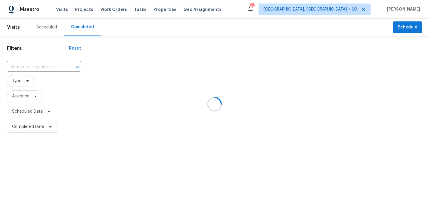
click at [48, 65] on div at bounding box center [214, 104] width 429 height 208
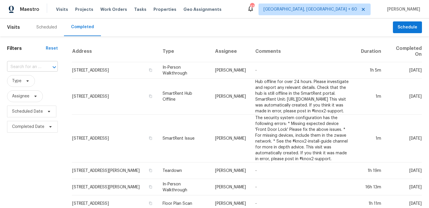
click at [32, 70] on input "text" at bounding box center [24, 67] width 34 height 9
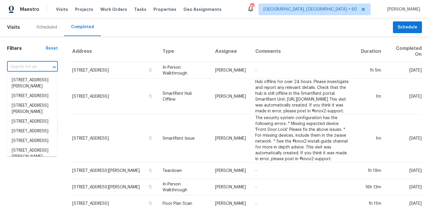
paste input "[STREET_ADDRESS][PERSON_NAME]"
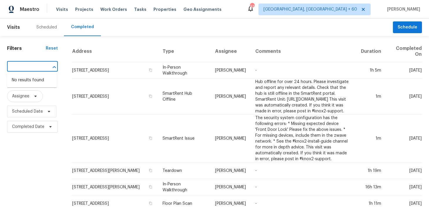
type input "[STREET_ADDRESS][PERSON_NAME]"
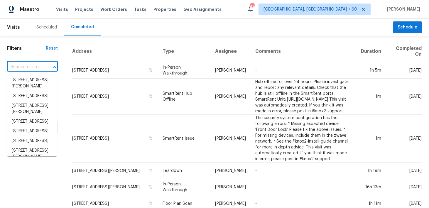
click at [24, 67] on input "text" at bounding box center [24, 67] width 34 height 9
paste input "[STREET_ADDRESS][PERSON_NAME]"
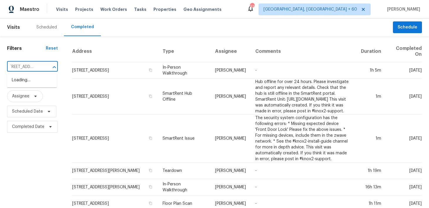
scroll to position [0, 5]
type input "[STREET_ADDRESS]"
click at [22, 95] on li "[STREET_ADDRESS]" at bounding box center [32, 90] width 50 height 10
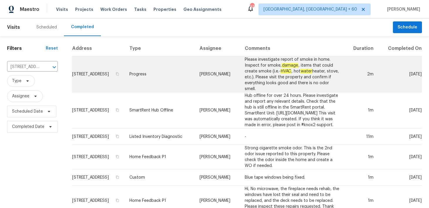
click at [144, 75] on td "Progress" at bounding box center [160, 74] width 70 height 36
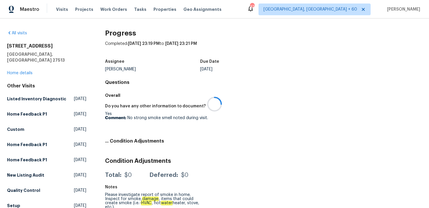
click at [18, 67] on div at bounding box center [214, 104] width 429 height 208
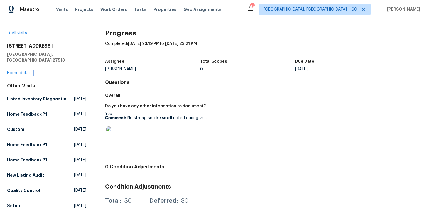
click at [17, 71] on link "Home details" at bounding box center [20, 73] width 26 height 4
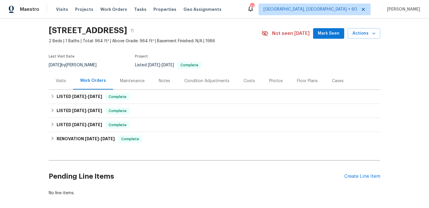
scroll to position [27, 0]
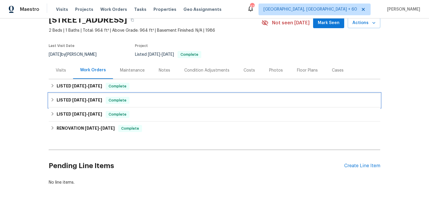
click at [128, 100] on span "Complete" at bounding box center [117, 101] width 23 height 6
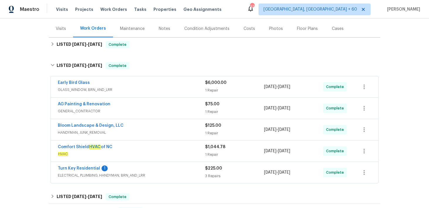
click at [204, 89] on span "GLASS_WINDOW, BRN_AND_LRR" at bounding box center [131, 90] width 147 height 6
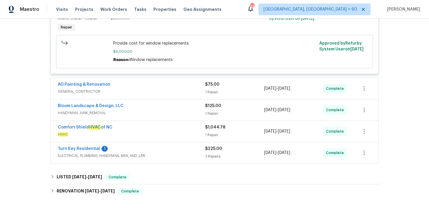
scroll to position [176, 0]
click at [207, 99] on div "Bloom Landscape & Design, LLC HANDYMAN, JUNK_REMOVAL $125.00 1 Repair [DATE] - …" at bounding box center [215, 110] width 328 height 22
click at [206, 90] on div "1 Repair" at bounding box center [234, 92] width 59 height 6
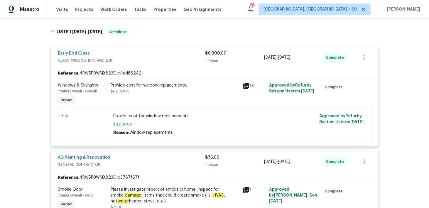
scroll to position [0, 0]
